Goal: Task Accomplishment & Management: Use online tool/utility

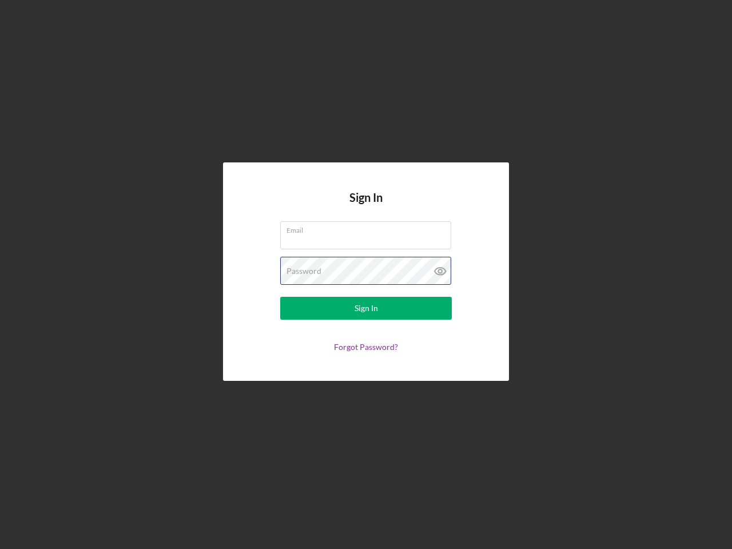
click at [366, 274] on div "Password" at bounding box center [365, 271] width 171 height 29
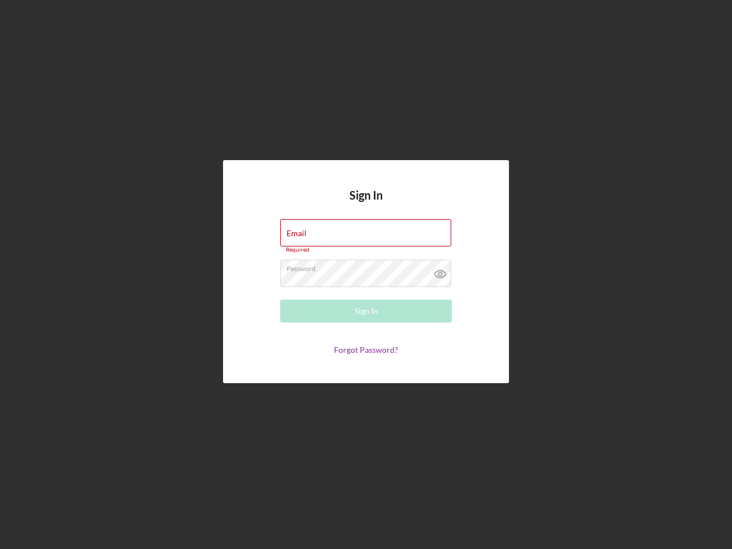
click at [440, 271] on icon at bounding box center [440, 274] width 29 height 29
